Goal: Task Accomplishment & Management: Use online tool/utility

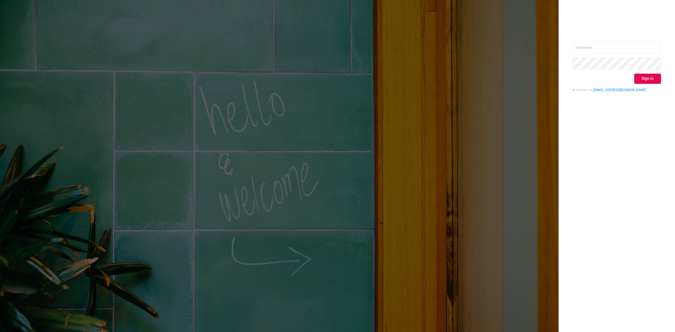
click at [616, 41] on div "Sign in contact us [EMAIL_ADDRESS][DOMAIN_NAME]" at bounding box center [616, 166] width 116 height 332
click at [613, 49] on input "text" at bounding box center [616, 48] width 88 height 12
type input "[PERSON_NAME][EMAIL_ADDRESS][DOMAIN_NAME]"
click at [639, 83] on button "Sign in" at bounding box center [647, 79] width 27 height 10
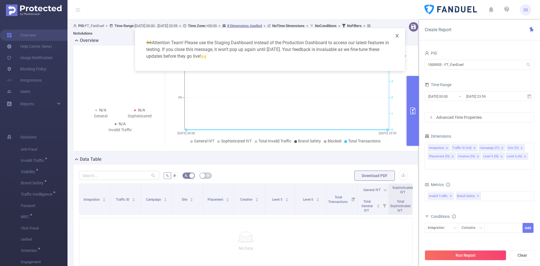
click at [397, 37] on icon "icon: close" at bounding box center [397, 35] width 4 height 4
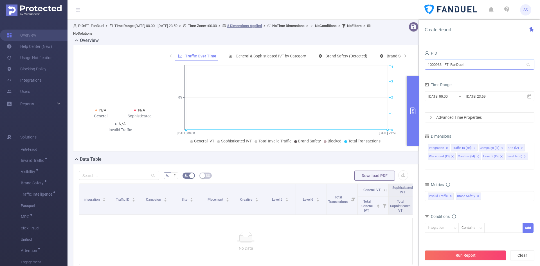
drag, startPoint x: 470, startPoint y: 67, endPoint x: 404, endPoint y: 64, distance: 66.9
click at [404, 64] on section "PID: FT_FanDuel > Time Range: [DATE] 00:00 - [DATE] 23:59 > Time Zone: +00:00 >…" at bounding box center [303, 165] width 472 height 290
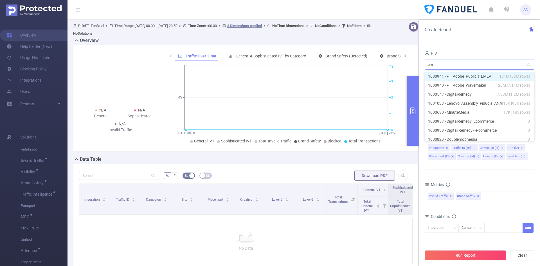
type input "eme"
click at [473, 76] on li "1000941 - FT_Adobe_Publicis_EMEA 181M [59M rows]" at bounding box center [479, 76] width 110 height 9
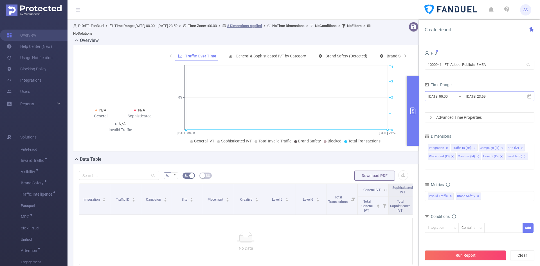
click at [481, 93] on input "[DATE] 23:59" at bounding box center [488, 96] width 46 height 8
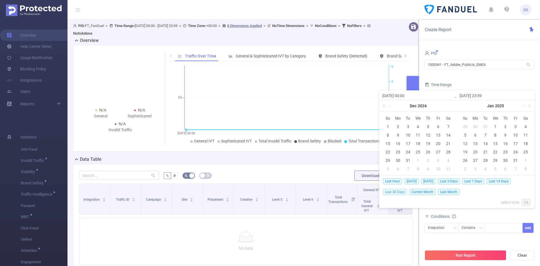
click at [402, 193] on span "Last 30 Days" at bounding box center [395, 192] width 24 height 6
type input "[DATE] 00:00"
type input "[DATE] 23:59"
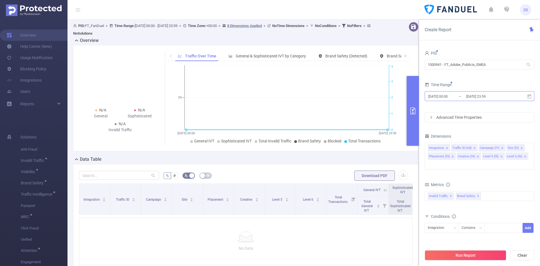
click at [468, 96] on input "[DATE] 23:59" at bounding box center [488, 96] width 46 height 8
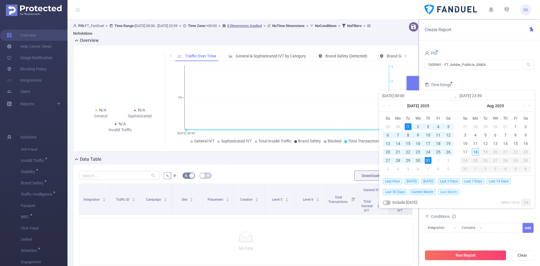
click at [449, 191] on span "Last Month" at bounding box center [449, 192] width 22 height 6
type input "[DATE] 00:00"
type input "[DATE] 23:59"
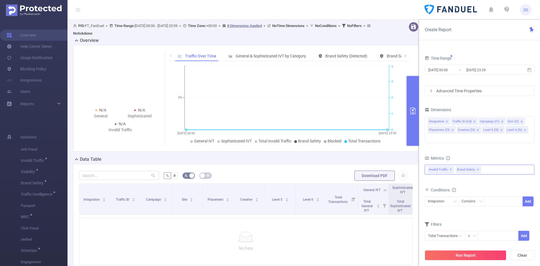
click at [477, 166] on span "✕" at bounding box center [478, 169] width 2 height 7
click at [466, 255] on button "Run Report" at bounding box center [465, 255] width 82 height 10
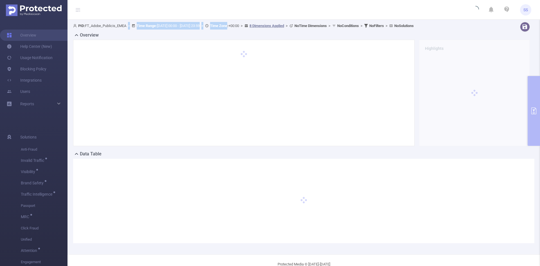
drag, startPoint x: 130, startPoint y: 26, endPoint x: 251, endPoint y: 27, distance: 121.4
click at [251, 27] on span "PID: FT_Adobe_Publicis_EMEA > Time Range: [DATE] 00:00 - [DATE] 23:59 > Time Zo…" at bounding box center [243, 26] width 340 height 4
click at [228, 27] on b "Time Zone:" at bounding box center [219, 26] width 18 height 4
drag, startPoint x: 410, startPoint y: 26, endPoint x: 423, endPoint y: 26, distance: 12.9
click at [413, 26] on span "PID: FT_Adobe_Publicis_EMEA > Time Range: [DATE] 00:00 - [DATE] 23:59 > Time Zo…" at bounding box center [243, 26] width 340 height 4
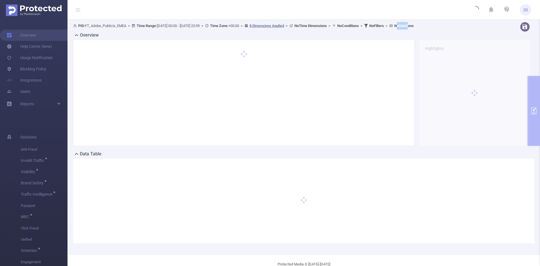
drag, startPoint x: 436, startPoint y: 25, endPoint x: 449, endPoint y: 27, distance: 13.3
click at [413, 27] on b "No Solutions" at bounding box center [403, 26] width 19 height 4
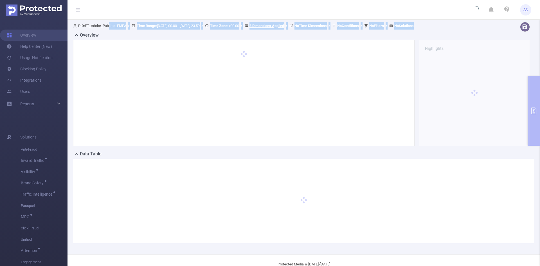
drag, startPoint x: 456, startPoint y: 27, endPoint x: 110, endPoint y: 27, distance: 346.0
click at [110, 27] on div "PID: FT_Adobe_Publicis_EMEA > Time Range: [DATE] 00:00 - [DATE] 23:59 > Time Zo…" at bounding box center [282, 26] width 418 height 8
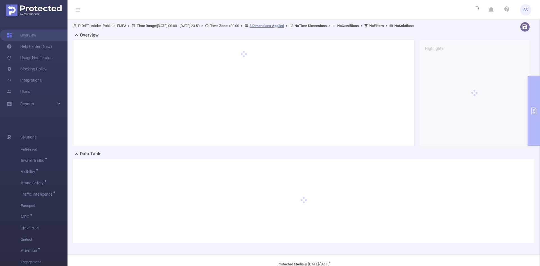
click at [107, 27] on span "PID: FT_Adobe_Publicis_EMEA > Time Range: [DATE] 00:00 - [DATE] 23:59 > Time Zo…" at bounding box center [243, 26] width 340 height 4
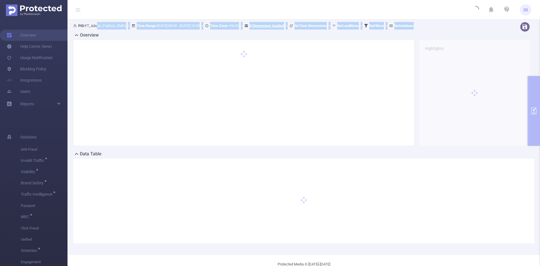
drag, startPoint x: 98, startPoint y: 26, endPoint x: 455, endPoint y: 23, distance: 357.5
click at [455, 23] on div "PID: FT_Adobe_Publicis_EMEA > Time Range: [DATE] 00:00 - [DATE] 23:59 > Time Zo…" at bounding box center [282, 26] width 418 height 8
click at [458, 25] on div "PID: FT_Adobe_Publicis_EMEA > Time Range: [DATE] 00:00 - [DATE] 23:59 > Time Zo…" at bounding box center [282, 26] width 418 height 8
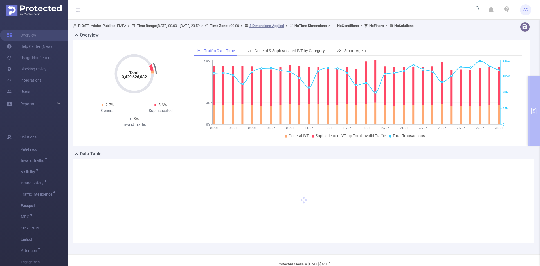
click at [79, 9] on icon at bounding box center [78, 10] width 4 height 4
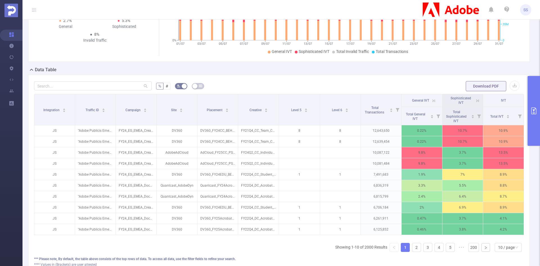
scroll to position [84, 0]
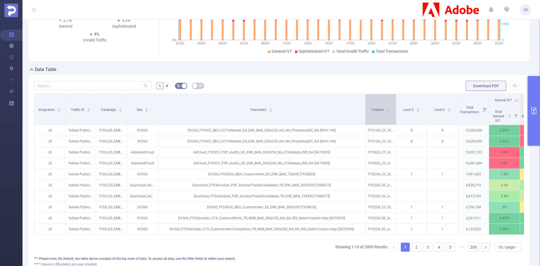
drag, startPoint x: 236, startPoint y: 118, endPoint x: 374, endPoint y: 121, distance: 138.3
click at [374, 107] on tr "Integration Traffic ID Campaign Site Placement Creative Level 5 Level 6 Total T…" at bounding box center [307, 100] width 547 height 13
click at [104, 88] on input "text" at bounding box center [92, 85] width 117 height 9
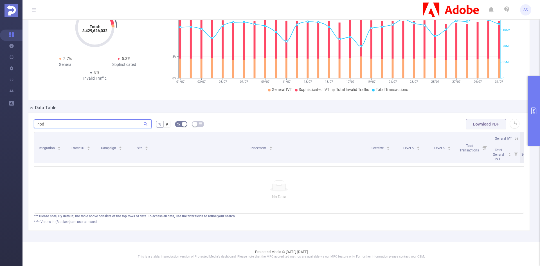
scroll to position [50, 0]
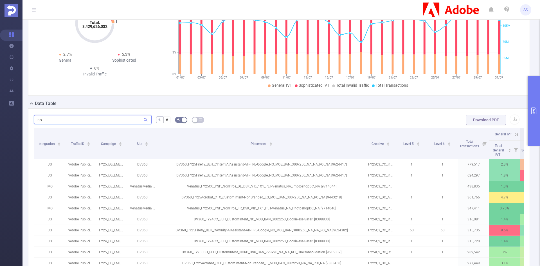
type input "n"
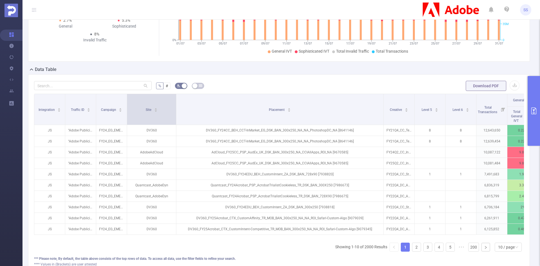
drag, startPoint x: 157, startPoint y: 112, endPoint x: 175, endPoint y: 116, distance: 18.7
click at [175, 116] on span at bounding box center [176, 109] width 3 height 31
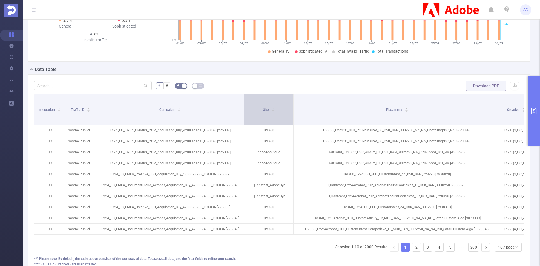
drag, startPoint x: 127, startPoint y: 117, endPoint x: 244, endPoint y: 124, distance: 117.4
click at [244, 124] on span at bounding box center [244, 109] width 3 height 31
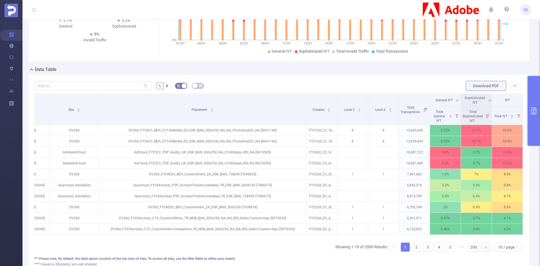
scroll to position [0, 0]
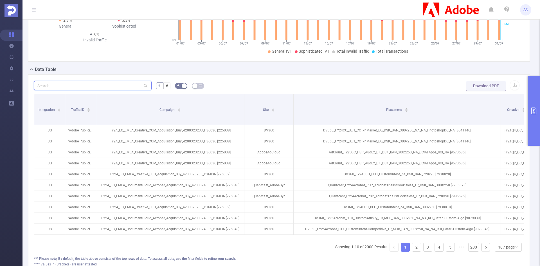
click at [99, 83] on input "text" at bounding box center [92, 85] width 117 height 9
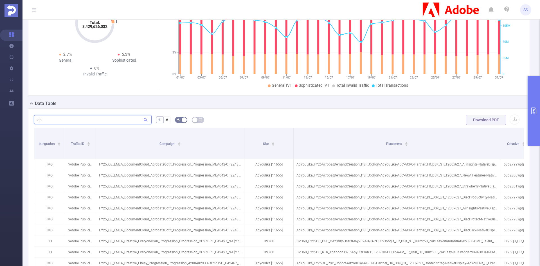
scroll to position [84, 0]
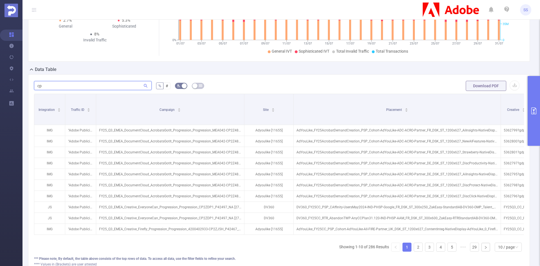
type input "c"
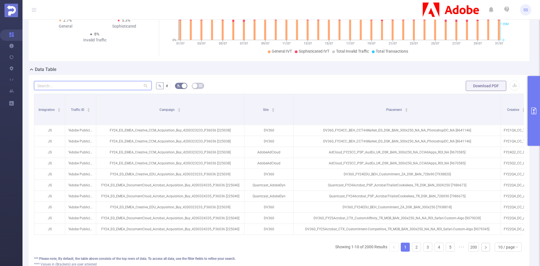
type input "j"
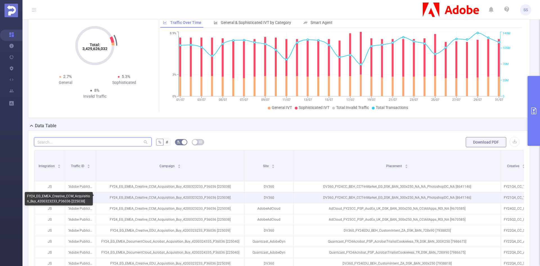
scroll to position [0, 0]
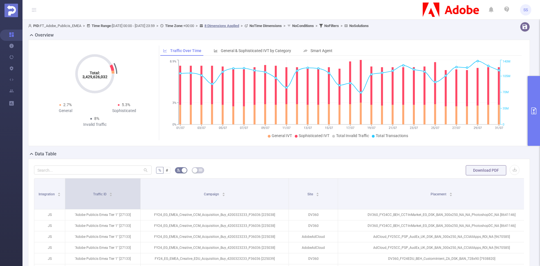
drag, startPoint x: 95, startPoint y: 190, endPoint x: 140, endPoint y: 195, distance: 44.7
click at [140, 195] on span at bounding box center [140, 193] width 3 height 31
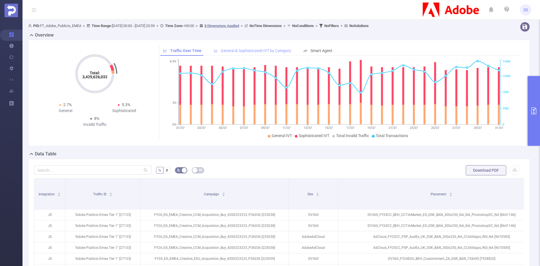
click at [273, 48] on span "General & Sophisticated IVT by Category" at bounding box center [256, 50] width 70 height 4
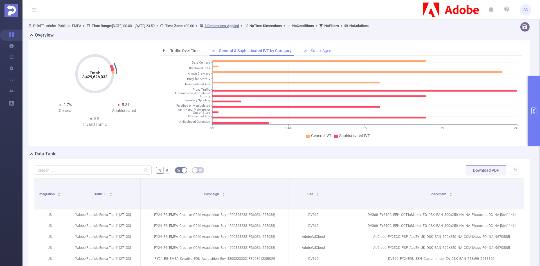
click at [313, 54] on div "Smart Agent" at bounding box center [318, 51] width 35 height 10
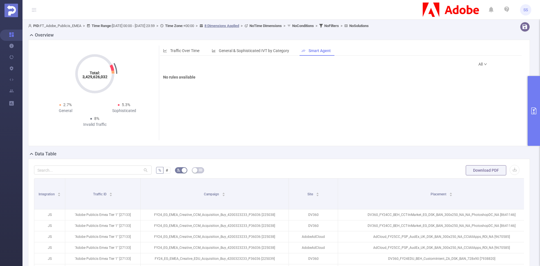
click at [264, 56] on div "Traffic Over Time General & Sophisticated IVT by Category Smart Agent 01/07 03/…" at bounding box center [340, 93] width 363 height 94
click at [187, 52] on span "Traffic Over Time" at bounding box center [184, 50] width 29 height 4
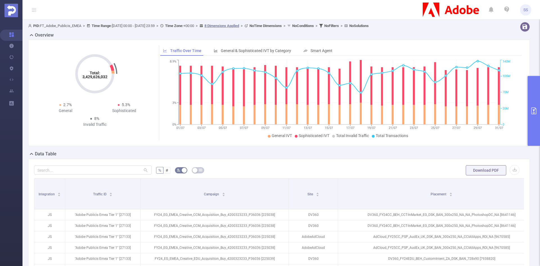
click at [530, 104] on button "primary" at bounding box center [533, 111] width 12 height 70
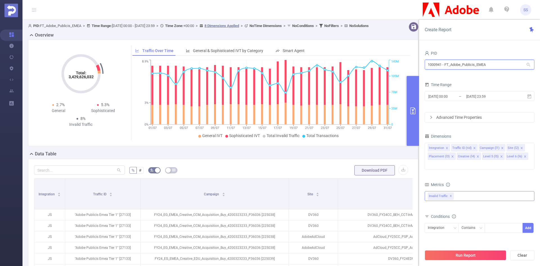
drag, startPoint x: 502, startPoint y: 67, endPoint x: 406, endPoint y: 64, distance: 95.9
click at [406, 64] on section "PID: FT_Adobe_Publicis_EMEA > Time Range: [DATE] 00:00 - [DATE] 23:59 > Time Zo…" at bounding box center [280, 194] width 517 height 349
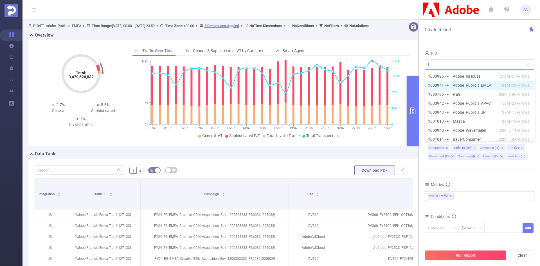
type input "fa"
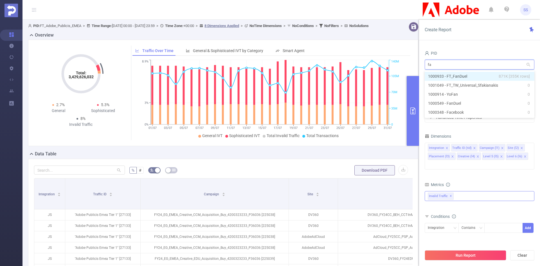
click at [471, 75] on li "1000933 - FT_FanDuel 871K [355K rows]" at bounding box center [479, 76] width 110 height 9
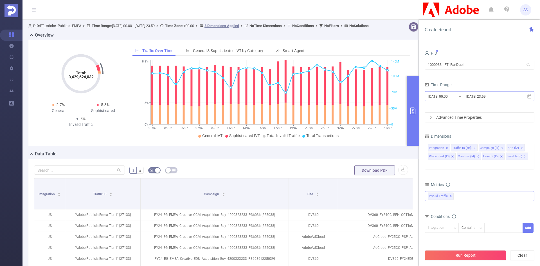
click at [506, 99] on input "[DATE] 23:59" at bounding box center [488, 96] width 46 height 8
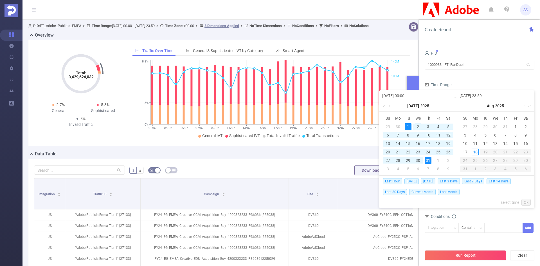
click at [416, 123] on div "2" at bounding box center [417, 126] width 7 height 7
click at [505, 141] on div "14" at bounding box center [505, 143] width 7 height 7
type input "[DATE] 00:00"
type input "[DATE] 23:59"
type input "[DATE] 00:00"
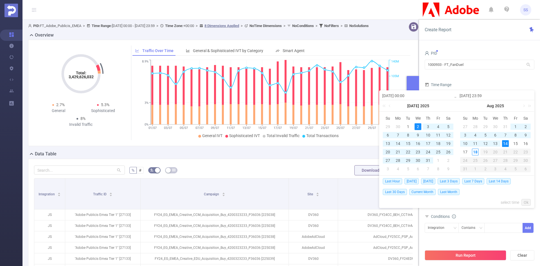
type input "[DATE] 23:59"
click at [529, 200] on link "Ok" at bounding box center [525, 202] width 9 height 7
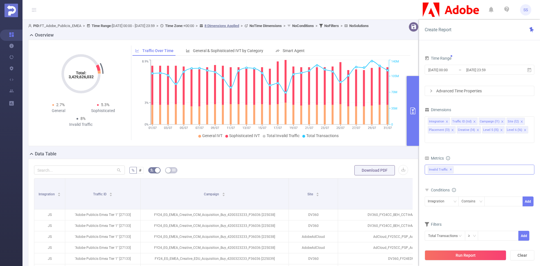
click at [464, 164] on div "Invalid Traffic ✕" at bounding box center [479, 169] width 110 height 10
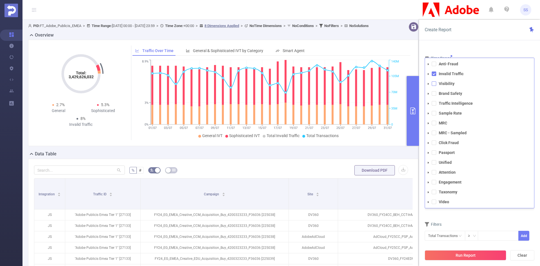
click at [434, 81] on span at bounding box center [433, 83] width 4 height 4
click at [434, 91] on span at bounding box center [433, 93] width 4 height 4
click at [436, 101] on span at bounding box center [433, 103] width 4 height 4
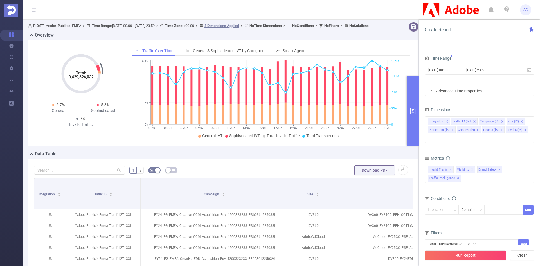
click at [485, 33] on div "Create Report" at bounding box center [479, 30] width 121 height 21
click at [465, 255] on button "Run Report" at bounding box center [465, 255] width 82 height 10
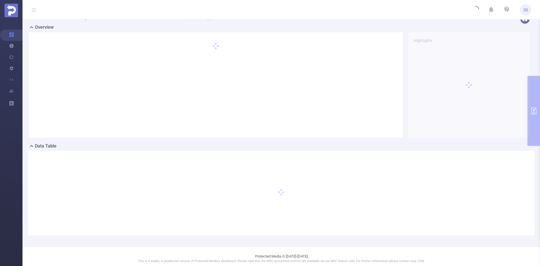
scroll to position [12, 0]
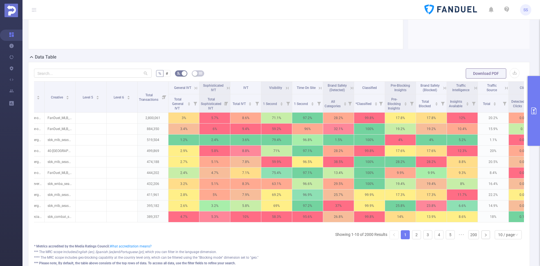
scroll to position [0, 165]
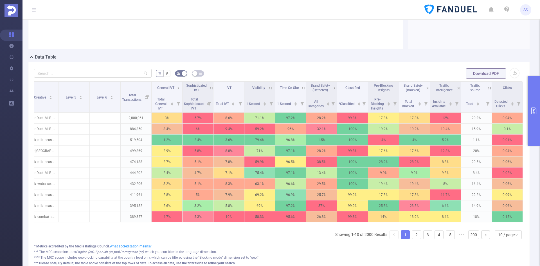
click at [456, 87] on icon at bounding box center [458, 87] width 5 height 5
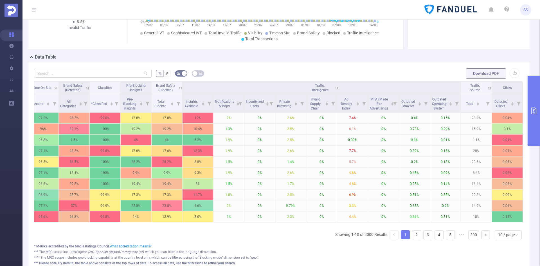
scroll to position [0, 413]
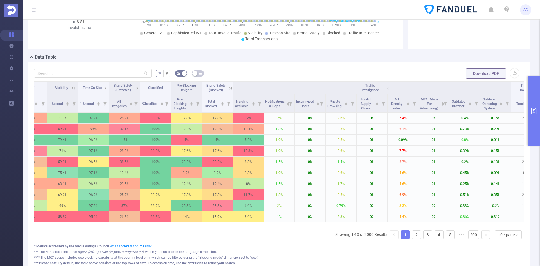
click at [388, 87] on icon at bounding box center [386, 87] width 5 height 5
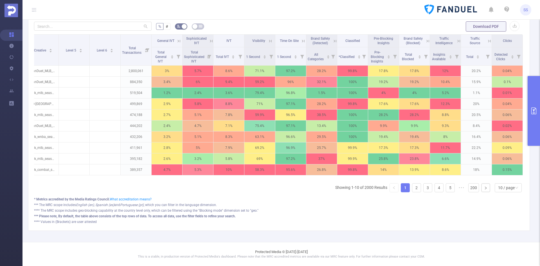
scroll to position [148, 0]
